Goal: Task Accomplishment & Management: Manage account settings

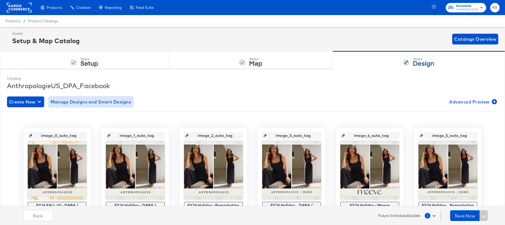
click at [104, 102] on span "Manage Designs and Smart Designs" at bounding box center [91, 102] width 81 height 8
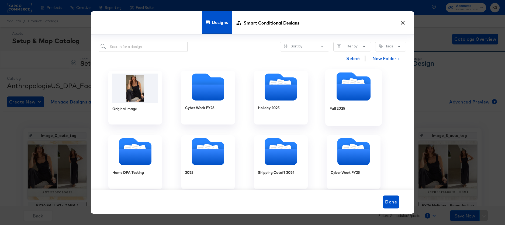
click at [346, 83] on icon "Folder" at bounding box center [346, 85] width 9 height 10
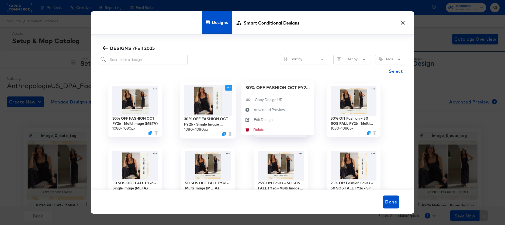
click at [229, 88] on icon at bounding box center [228, 88] width 7 height 6
click at [254, 120] on div "Edit Design Edit Design" at bounding box center [254, 120] width 0 height 0
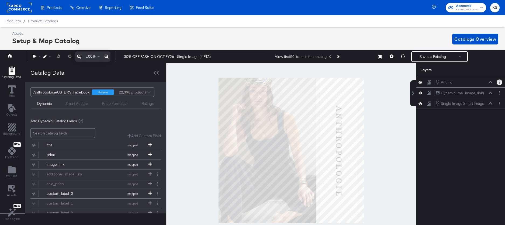
click at [499, 81] on icon "Layer Options" at bounding box center [499, 83] width 1 height 4
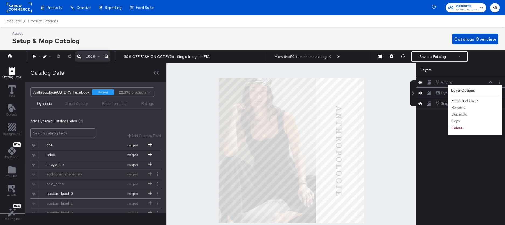
click at [473, 100] on button "Edit Smart Layer" at bounding box center [464, 101] width 27 height 6
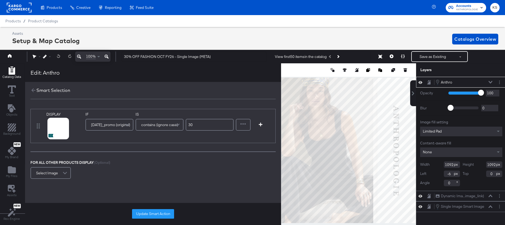
scroll to position [0, 1]
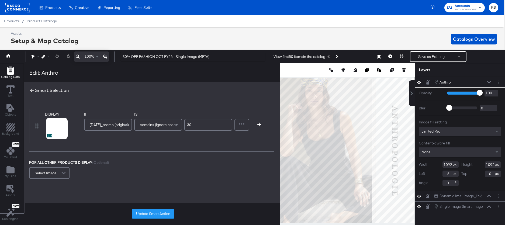
click at [29, 92] on icon at bounding box center [32, 90] width 6 height 6
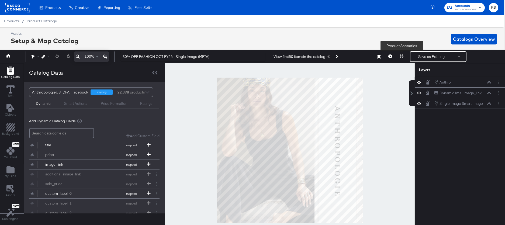
click at [400, 55] on icon at bounding box center [402, 56] width 4 height 4
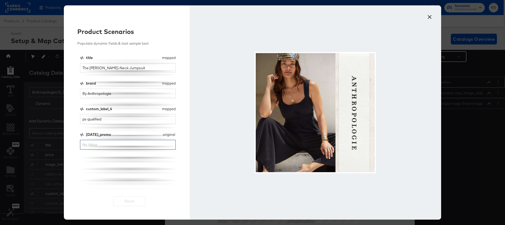
click at [101, 145] on input "[DATE]_promo" at bounding box center [128, 145] width 96 height 10
type input "30"
click at [121, 91] on input "By Anthropologie" at bounding box center [128, 94] width 96 height 10
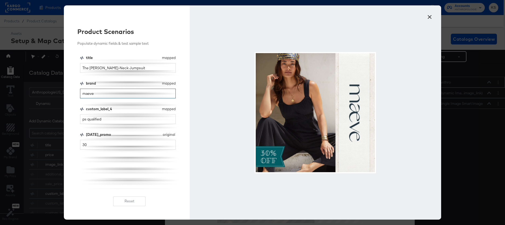
type input "maeve"
click at [431, 18] on button "×" at bounding box center [430, 16] width 10 height 10
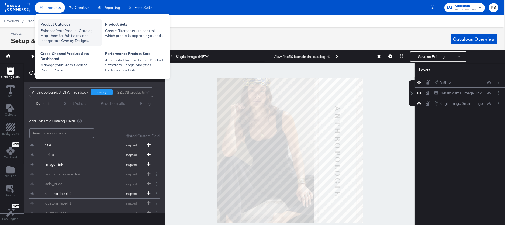
click at [53, 34] on div "Enhance Your Product Catalog, Map Them to Publishers, and Incorporate Overlay D…" at bounding box center [69, 35] width 59 height 15
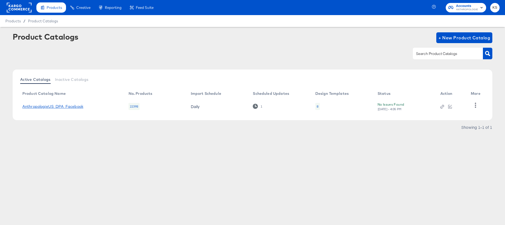
click at [54, 108] on link "AnthropologieUS_DPA_Facebook" at bounding box center [52, 106] width 61 height 4
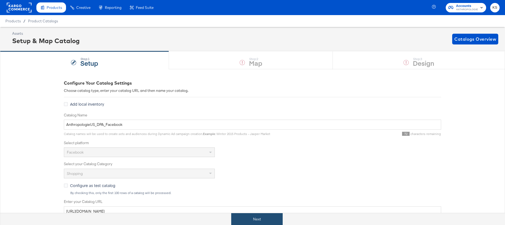
click at [260, 217] on button "Next" at bounding box center [256, 219] width 51 height 12
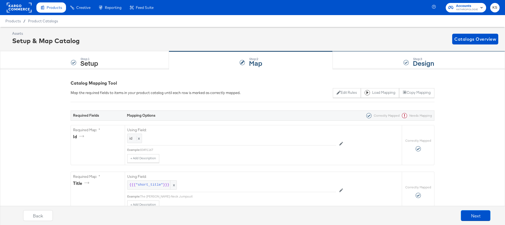
click at [368, 61] on div "Step: 3 Design" at bounding box center [419, 60] width 172 height 18
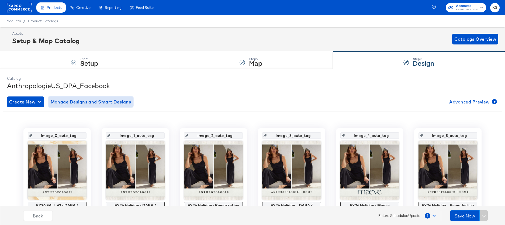
click at [105, 101] on span "Manage Designs and Smart Designs" at bounding box center [91, 102] width 81 height 8
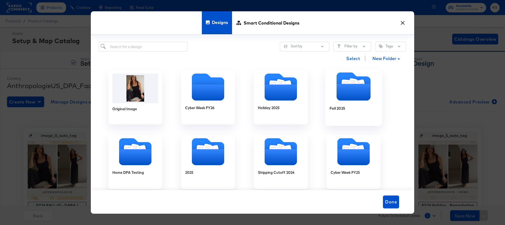
click at [370, 83] on icon "Folder" at bounding box center [354, 87] width 34 height 28
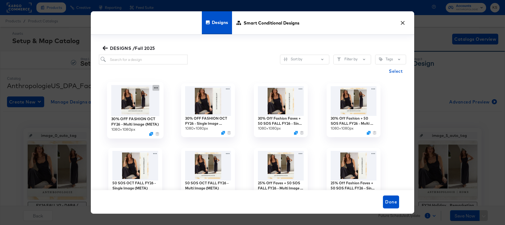
click at [154, 88] on icon at bounding box center [156, 88] width 4 height 1
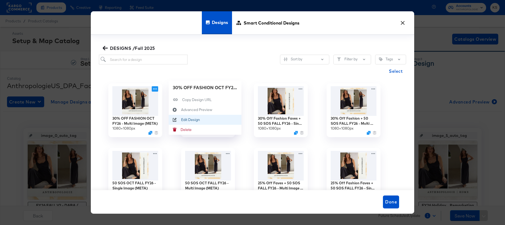
click at [181, 120] on div "Edit Design Edit Design" at bounding box center [181, 120] width 0 height 0
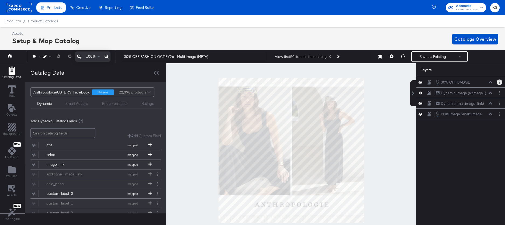
click at [498, 80] on button "Layer Options" at bounding box center [500, 83] width 6 height 6
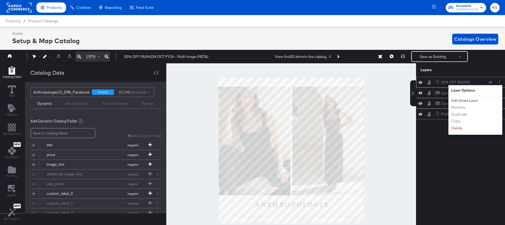
click at [458, 101] on button "Edit Smart Layer" at bounding box center [464, 101] width 27 height 6
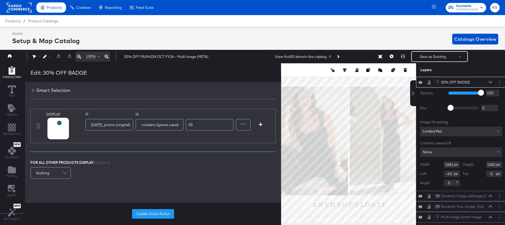
scroll to position [0, 1]
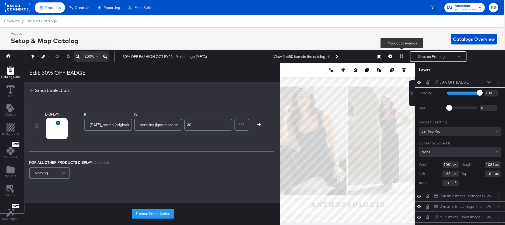
click at [402, 56] on icon at bounding box center [402, 56] width 4 height 4
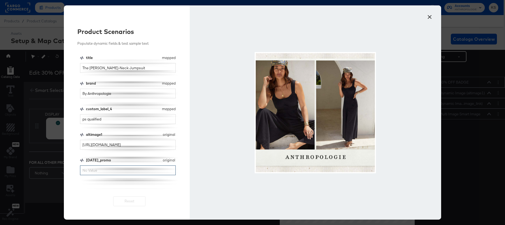
click at [92, 171] on input "[DATE]_promo" at bounding box center [128, 171] width 96 height 10
type input "30"
click at [123, 97] on input "By Anthropologie" at bounding box center [128, 94] width 96 height 10
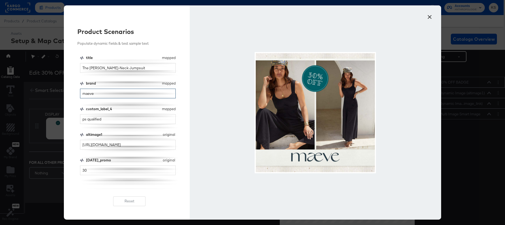
type input "maeve"
click at [432, 18] on button "×" at bounding box center [430, 16] width 10 height 10
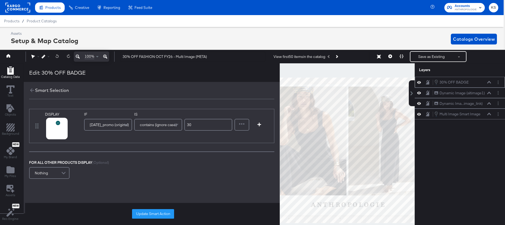
click at [459, 8] on span "ANTHROPOLOGIE" at bounding box center [466, 10] width 22 height 4
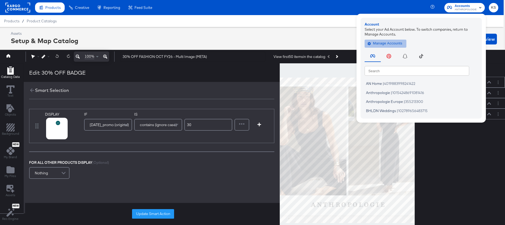
click at [374, 43] on span "Manage Accounts" at bounding box center [386, 43] width 34 height 6
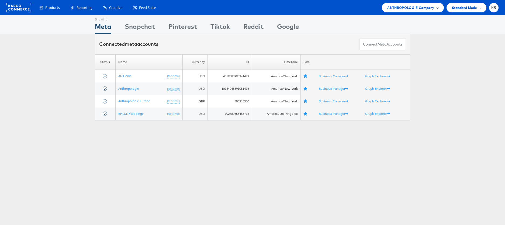
click at [414, 10] on div "ANTHROPOLOGIE Company" at bounding box center [413, 7] width 62 height 9
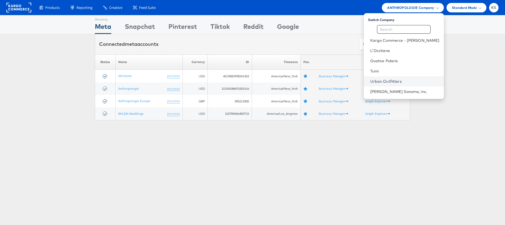
click at [411, 80] on link "Urban Outfitters" at bounding box center [404, 81] width 69 height 5
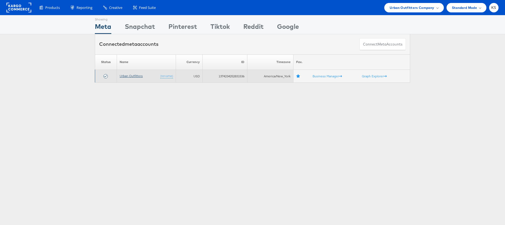
click at [135, 77] on link "Urban Outfitters" at bounding box center [131, 76] width 23 height 4
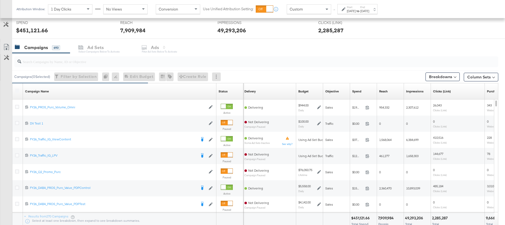
scroll to position [201, 0]
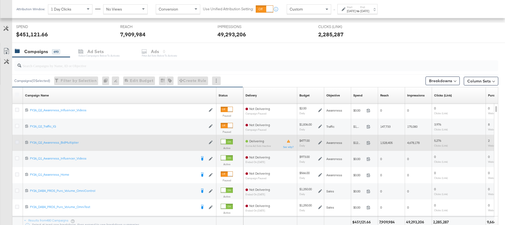
click at [17, 142] on icon at bounding box center [17, 142] width 4 height 4
click at [0, 0] on input "checkbox" at bounding box center [0, 0] width 0 height 0
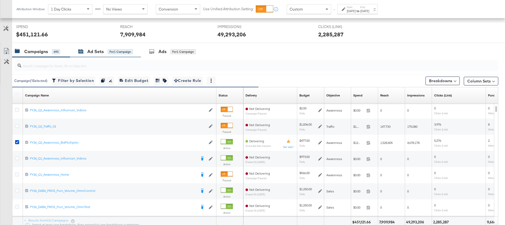
click at [97, 50] on div "Ad Sets" at bounding box center [95, 52] width 16 height 6
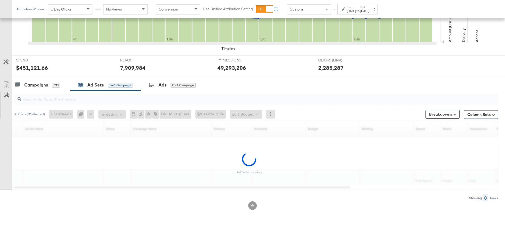
scroll to position [168, 0]
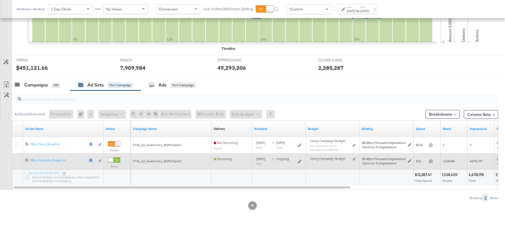
click at [17, 160] on icon at bounding box center [17, 161] width 4 height 4
click at [0, 0] on input "checkbox" at bounding box center [0, 0] width 0 height 0
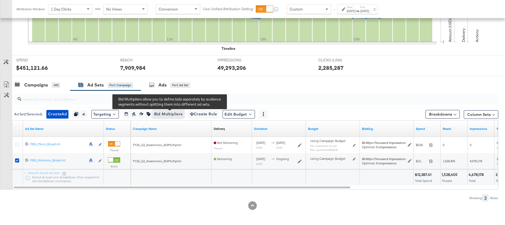
click at [169, 115] on span "Bid Multipliers" at bounding box center [168, 114] width 29 height 7
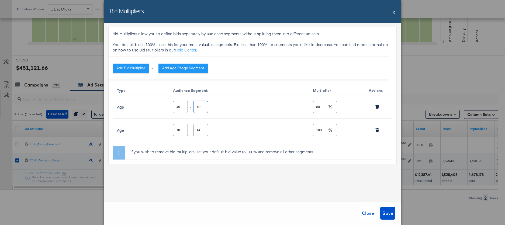
click at [198, 107] on input "100" at bounding box center [201, 105] width 14 height 12
click at [395, 13] on button "X" at bounding box center [394, 12] width 3 height 11
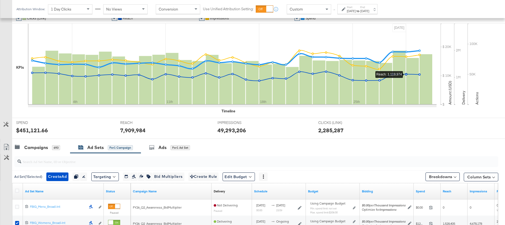
scroll to position [0, 0]
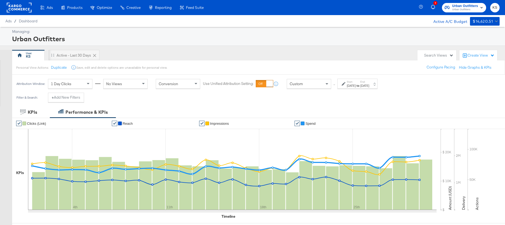
click at [459, 5] on span "Urban Outfitters" at bounding box center [465, 6] width 26 height 6
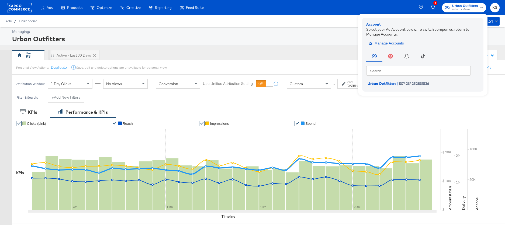
click at [391, 44] on span "Manage Accounts" at bounding box center [387, 43] width 34 height 6
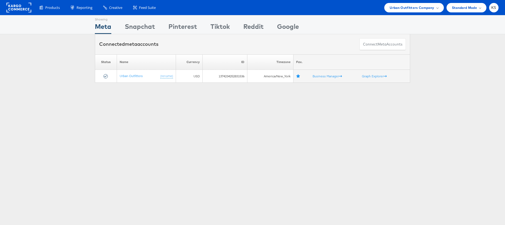
click at [407, 2] on div "Products Product Catalogs Enhance Your Product Catalog, Map Them to Publishers,…" at bounding box center [252, 7] width 505 height 15
click at [407, 6] on span "Urban Outfitters Company" at bounding box center [412, 8] width 44 height 6
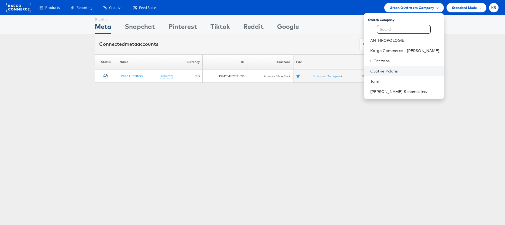
click at [405, 69] on link "Ovative Polaris" at bounding box center [404, 70] width 69 height 5
